Goal: Transaction & Acquisition: Purchase product/service

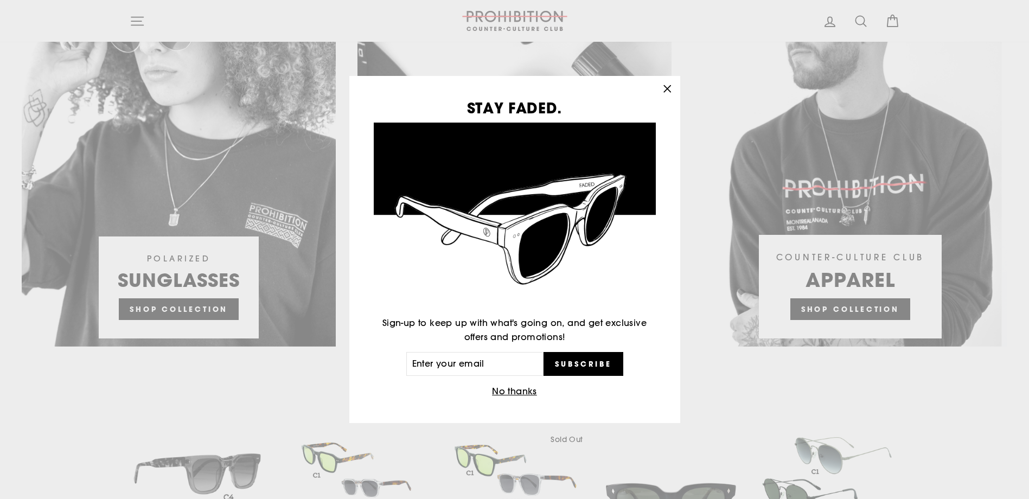
scroll to position [868, 0]
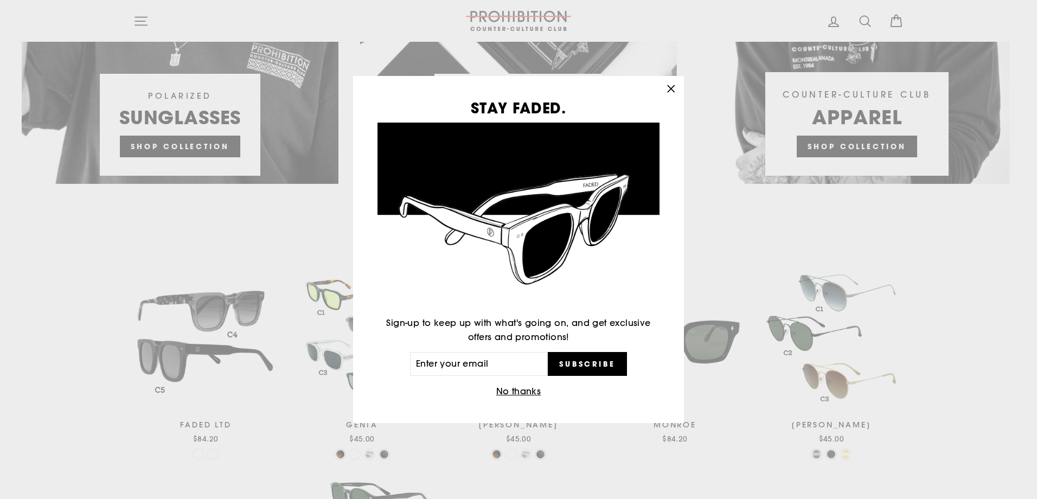
click at [669, 92] on icon "button" at bounding box center [670, 88] width 15 height 15
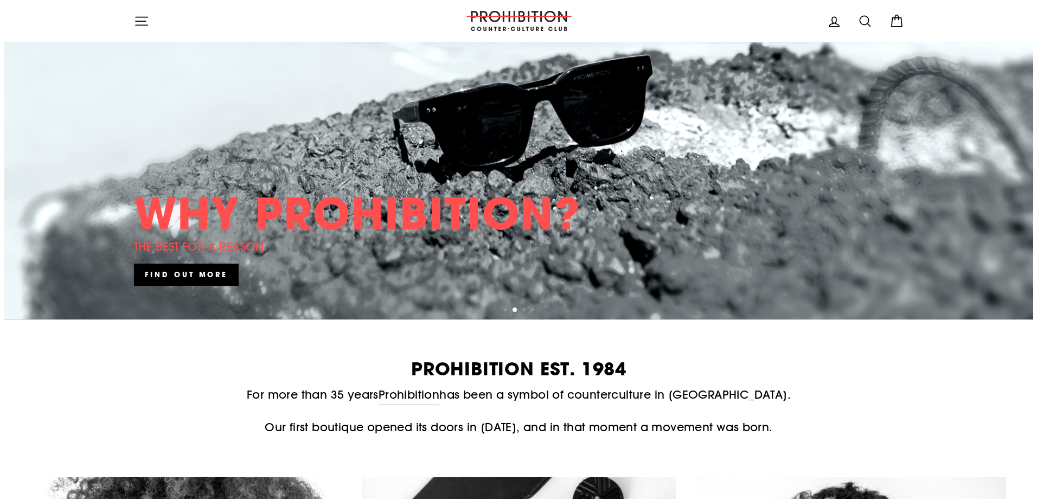
scroll to position [0, 0]
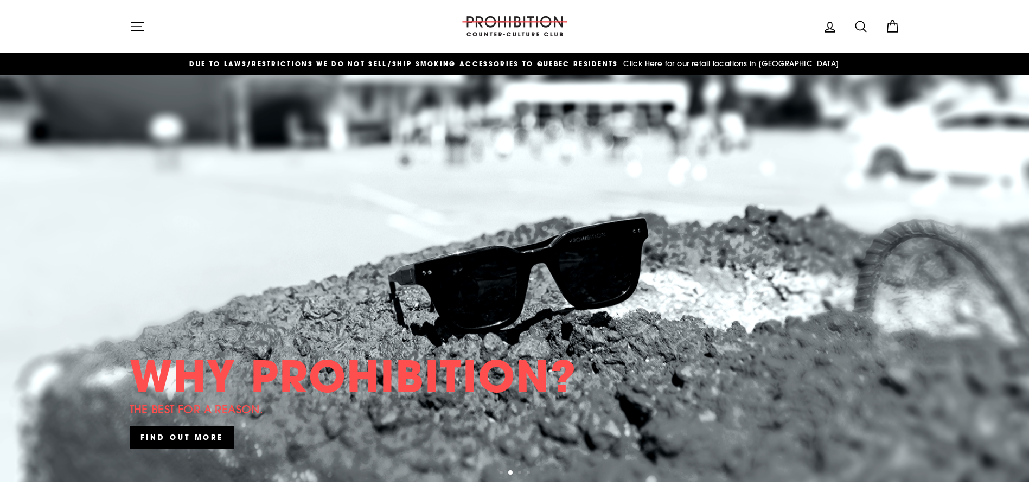
click at [138, 28] on icon "button" at bounding box center [137, 26] width 15 height 15
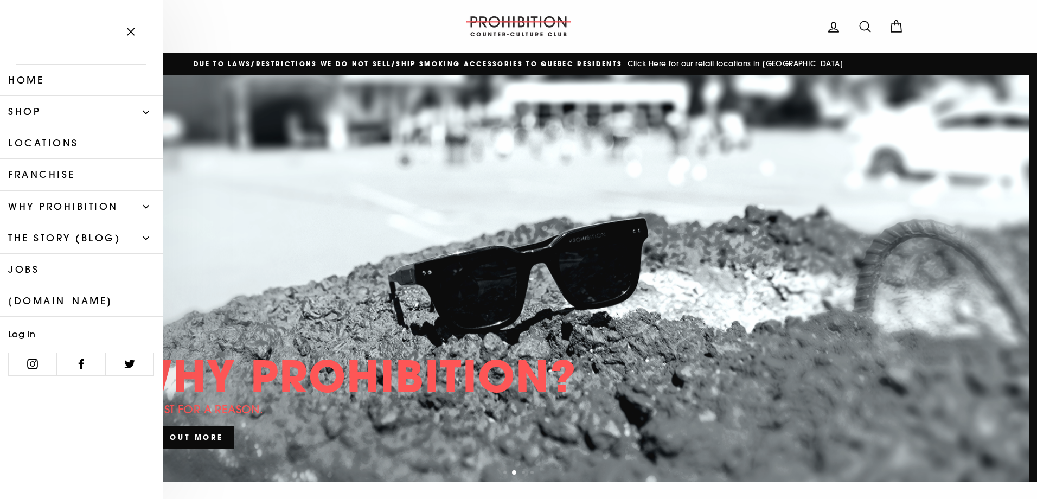
click at [26, 108] on link "Shop" at bounding box center [65, 111] width 130 height 31
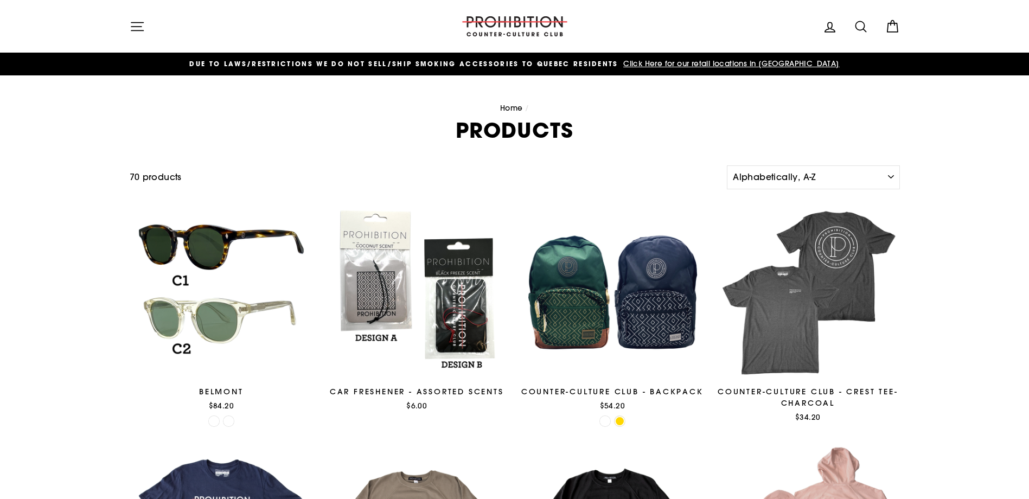
click at [868, 23] on icon at bounding box center [860, 26] width 15 height 15
click at [214, 24] on input "Search our store" at bounding box center [510, 26] width 714 height 36
type input "vape"
click at [130, 8] on button "Search" at bounding box center [141, 26] width 23 height 36
